Goal: Information Seeking & Learning: Learn about a topic

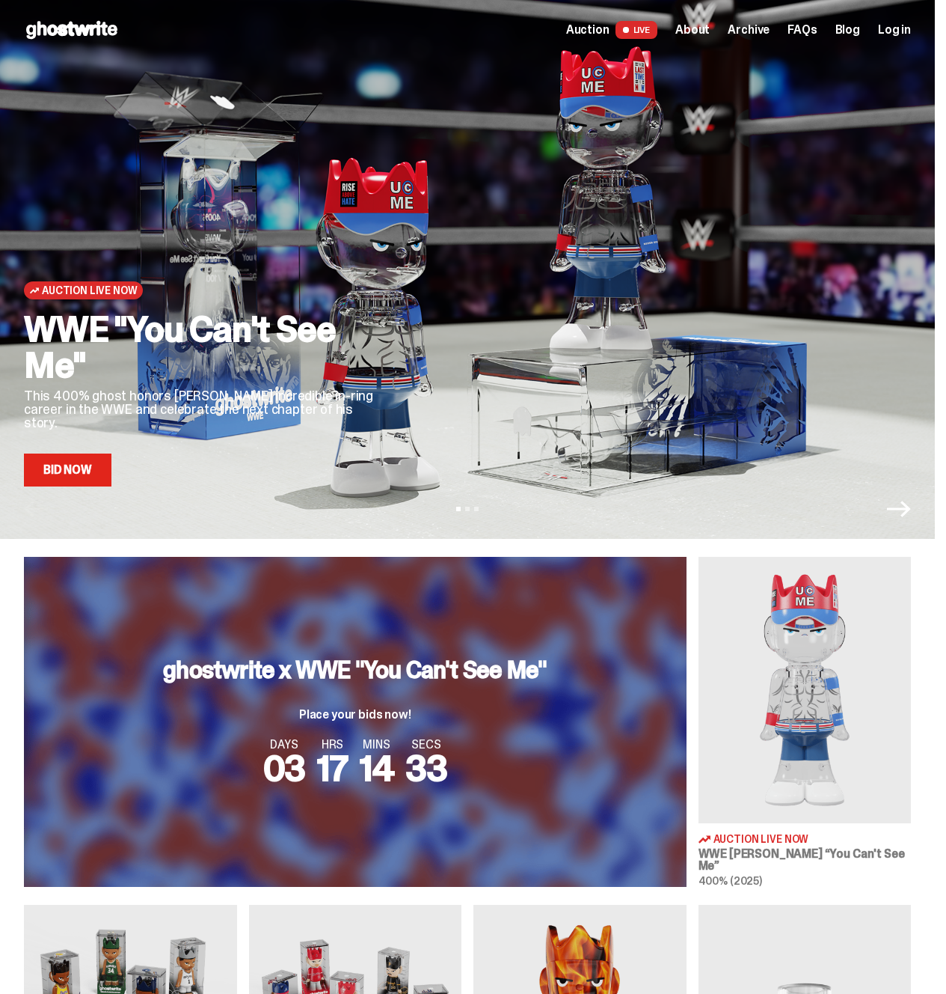
click at [833, 428] on div at bounding box center [660, 297] width 504 height 378
click at [760, 36] on span "Archive" at bounding box center [749, 30] width 42 height 12
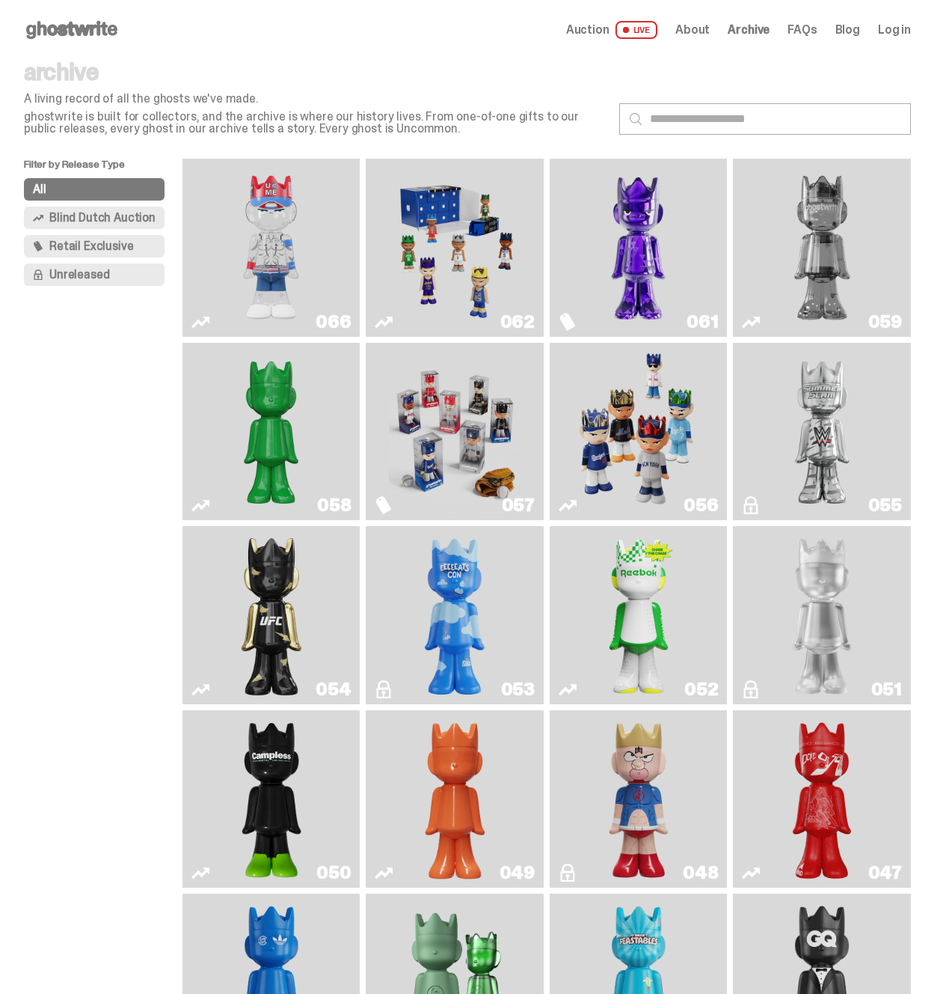
click at [854, 412] on img "I Was There SummerSlam" at bounding box center [822, 432] width 132 height 166
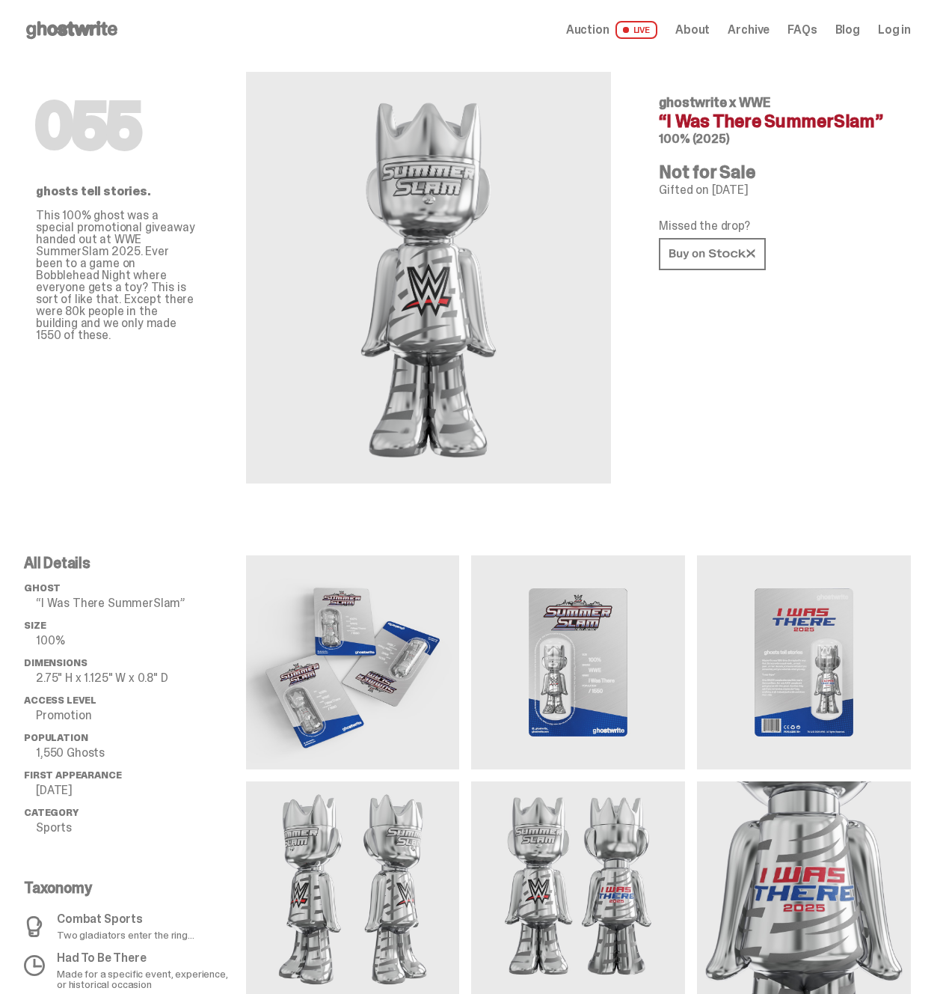
click at [750, 688] on img at bounding box center [804, 662] width 214 height 214
click at [602, 703] on img at bounding box center [578, 662] width 214 height 214
click at [78, 31] on use at bounding box center [71, 30] width 91 height 18
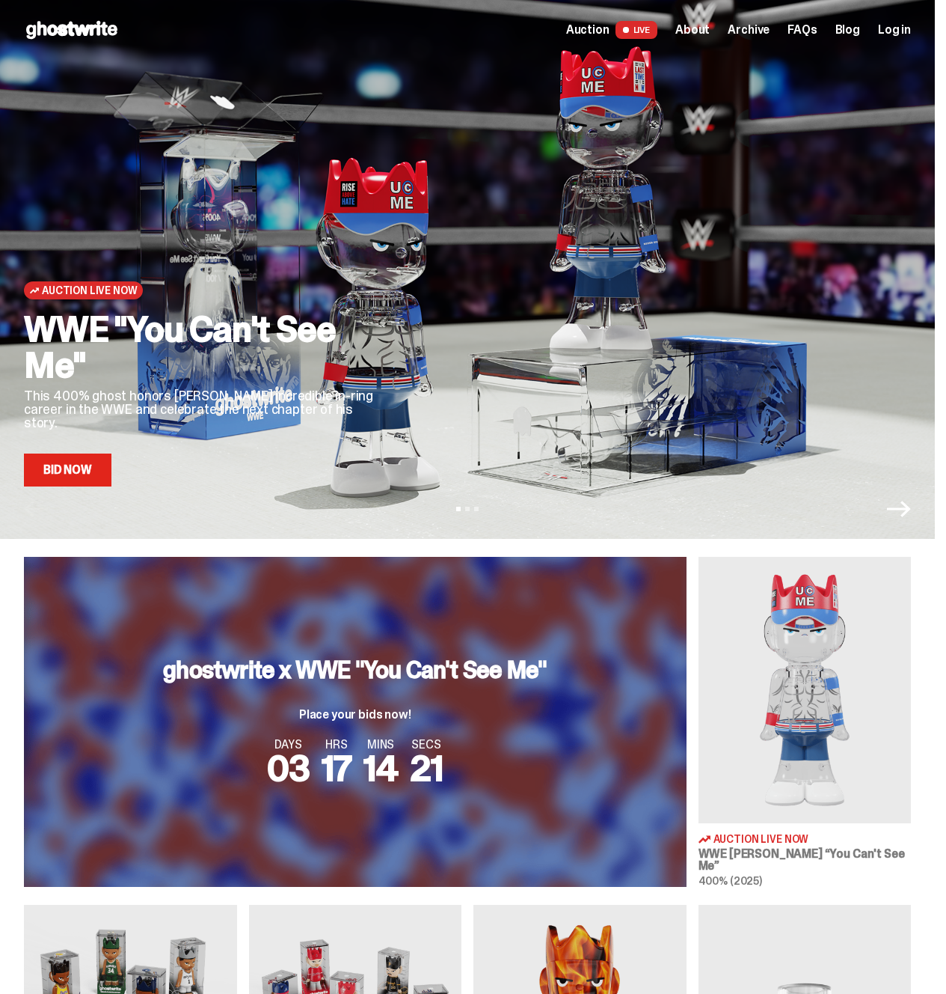
click at [759, 32] on span "Archive" at bounding box center [749, 30] width 42 height 12
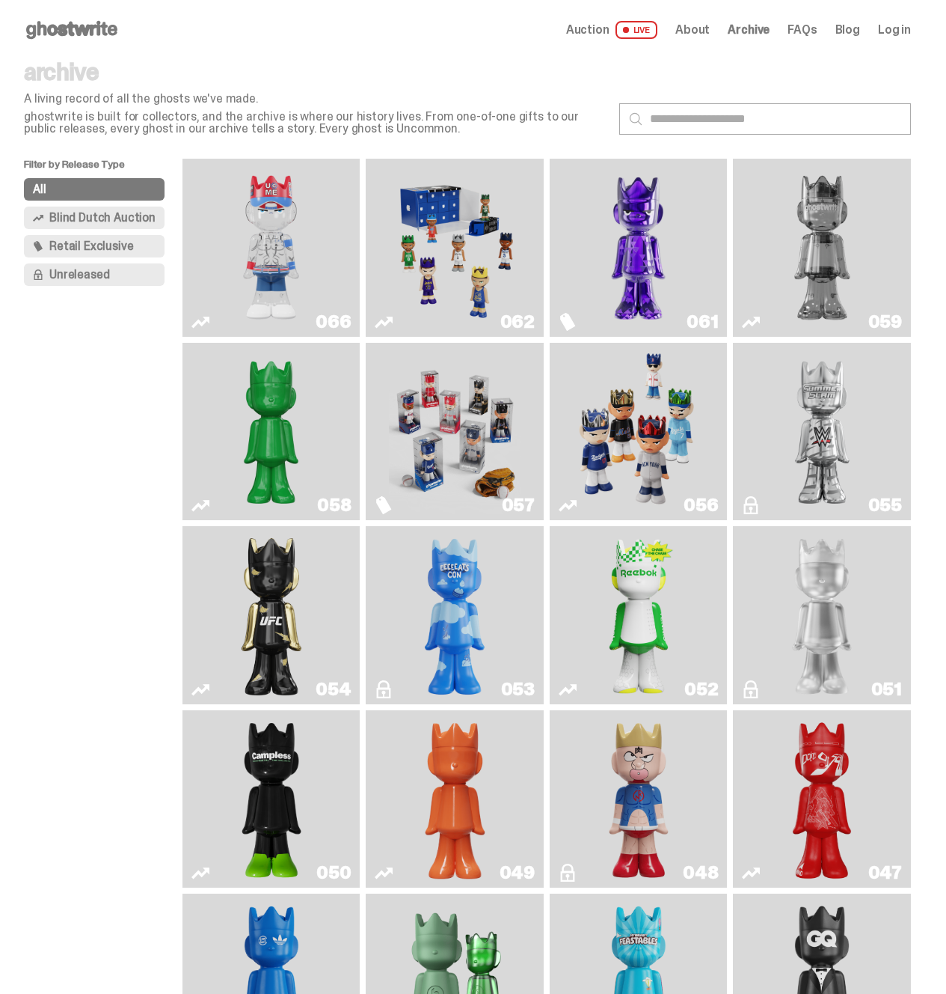
click at [891, 286] on link "059" at bounding box center [822, 248] width 160 height 166
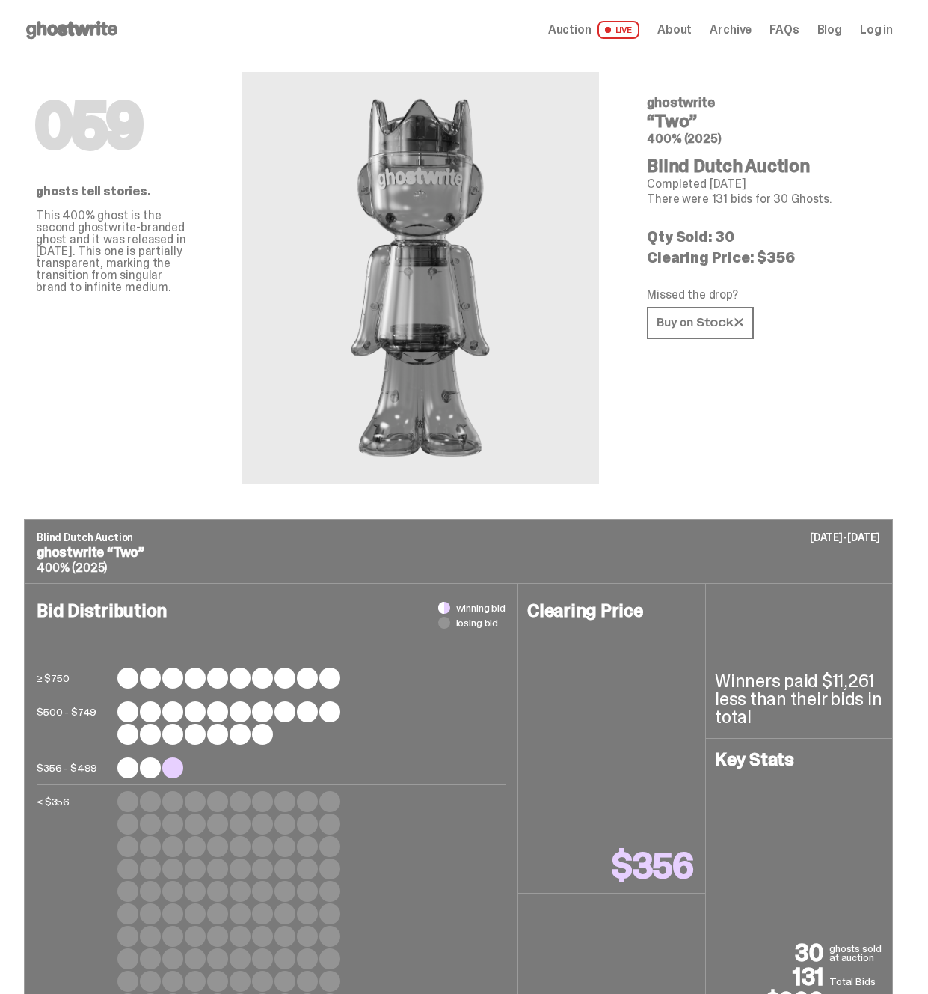
click at [752, 31] on span "Archive" at bounding box center [731, 30] width 42 height 12
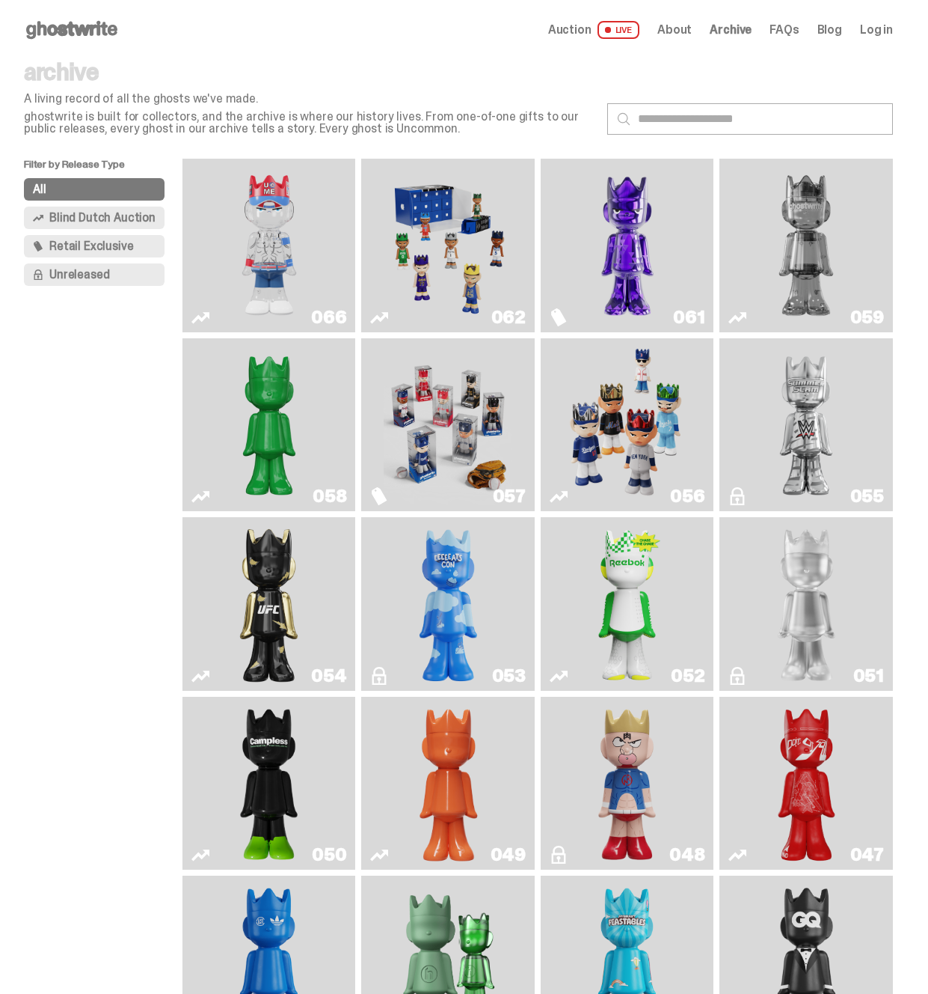
click at [637, 649] on img "Court Victory" at bounding box center [628, 604] width 70 height 162
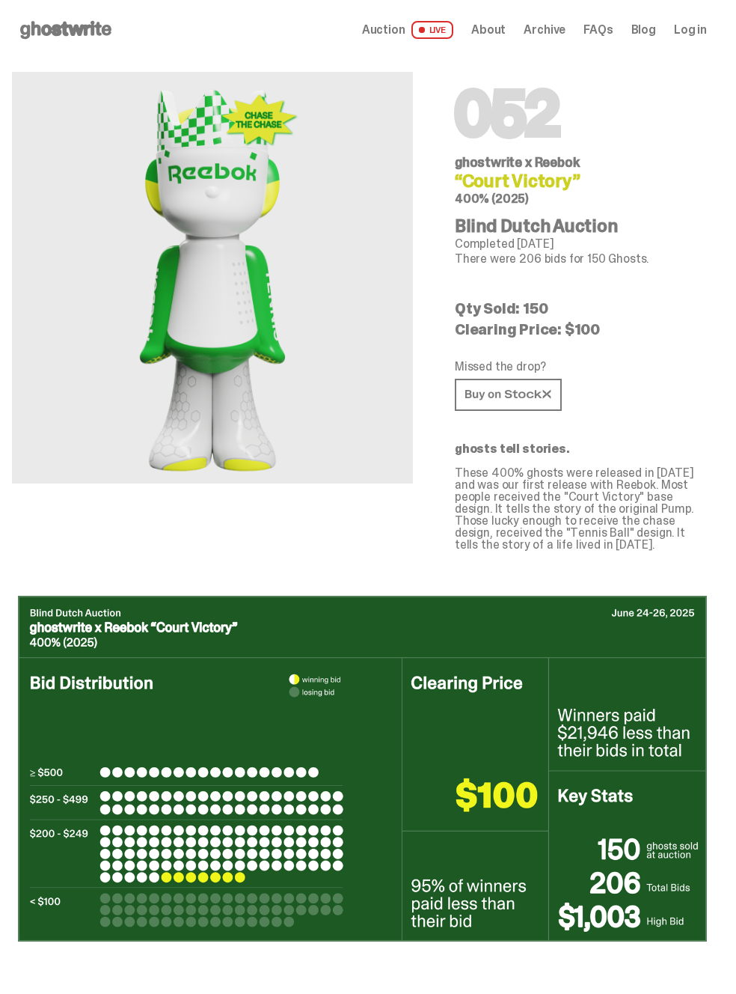
click at [432, 35] on span "About" at bounding box center [488, 30] width 34 height 12
